Goal: Information Seeking & Learning: Compare options

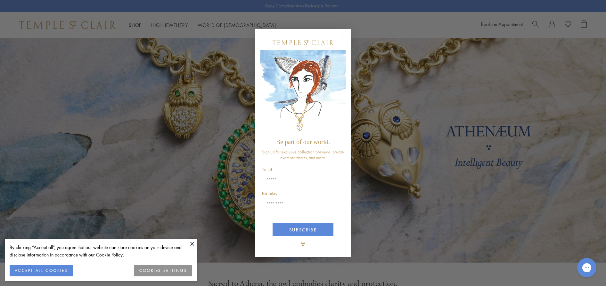
click at [343, 37] on circle "Close dialog" at bounding box center [344, 36] width 8 height 8
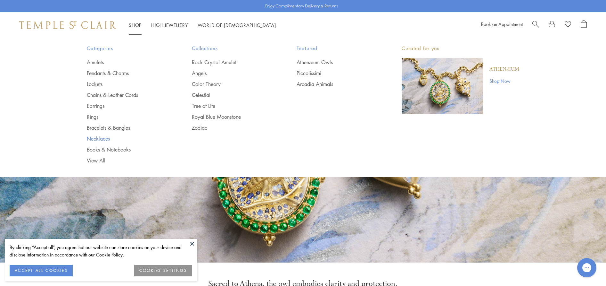
click at [108, 138] on link "Necklaces" at bounding box center [126, 138] width 79 height 7
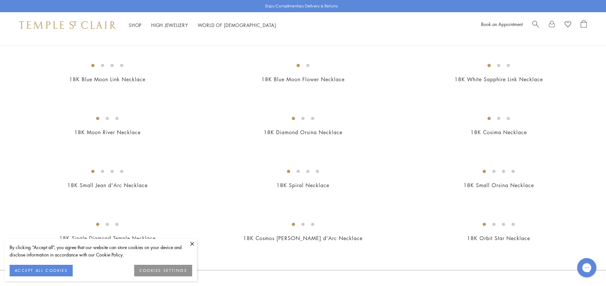
scroll to position [536, 0]
click at [0, 0] on img at bounding box center [0, 0] width 0 height 0
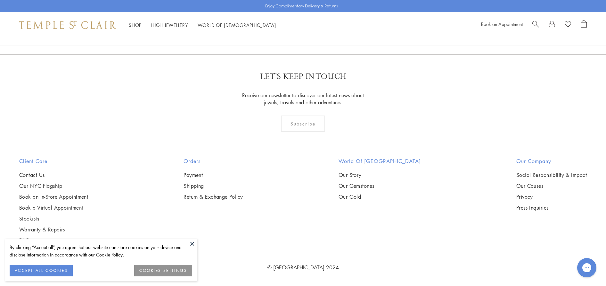
scroll to position [1625, 0]
click at [0, 0] on img at bounding box center [0, 0] width 0 height 0
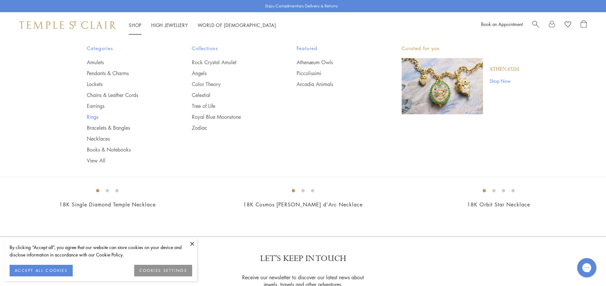
click at [95, 117] on link "Rings" at bounding box center [126, 116] width 79 height 7
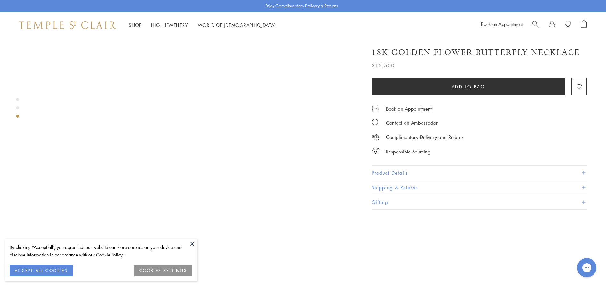
scroll to position [909, 0]
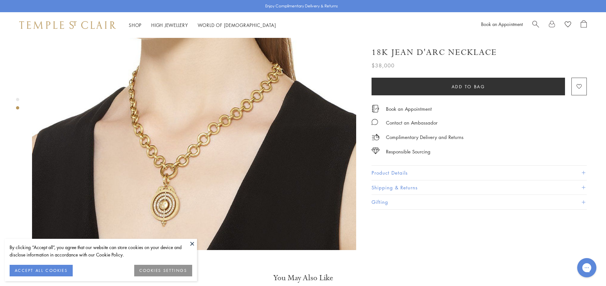
scroll to position [446, 0]
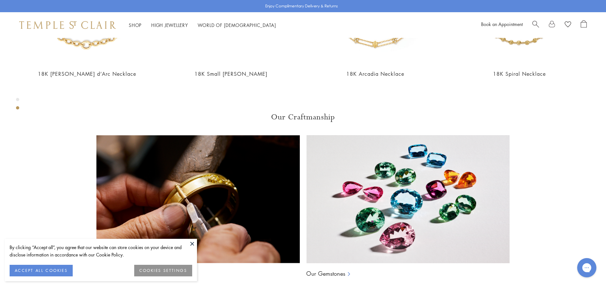
scroll to position [472, 0]
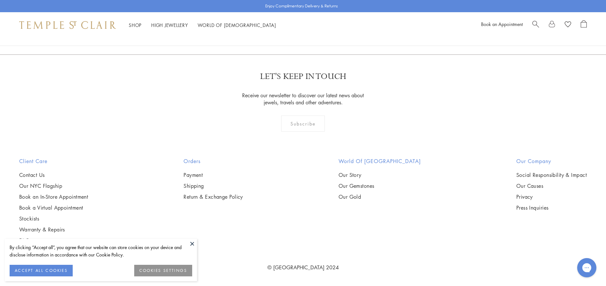
scroll to position [2316, 0]
